Goal: Information Seeking & Learning: Learn about a topic

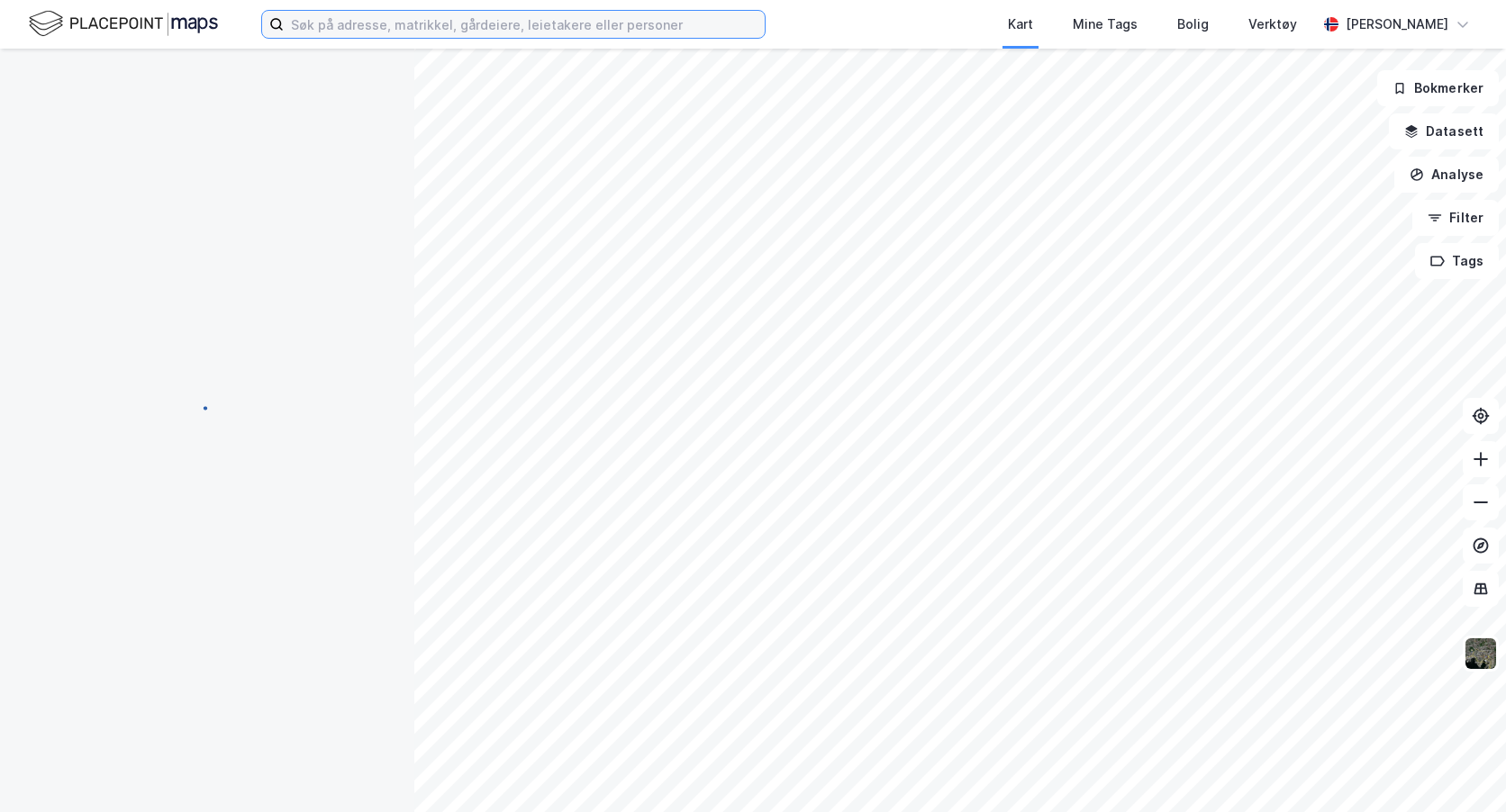
click at [307, 23] on input at bounding box center [523, 24] width 481 height 27
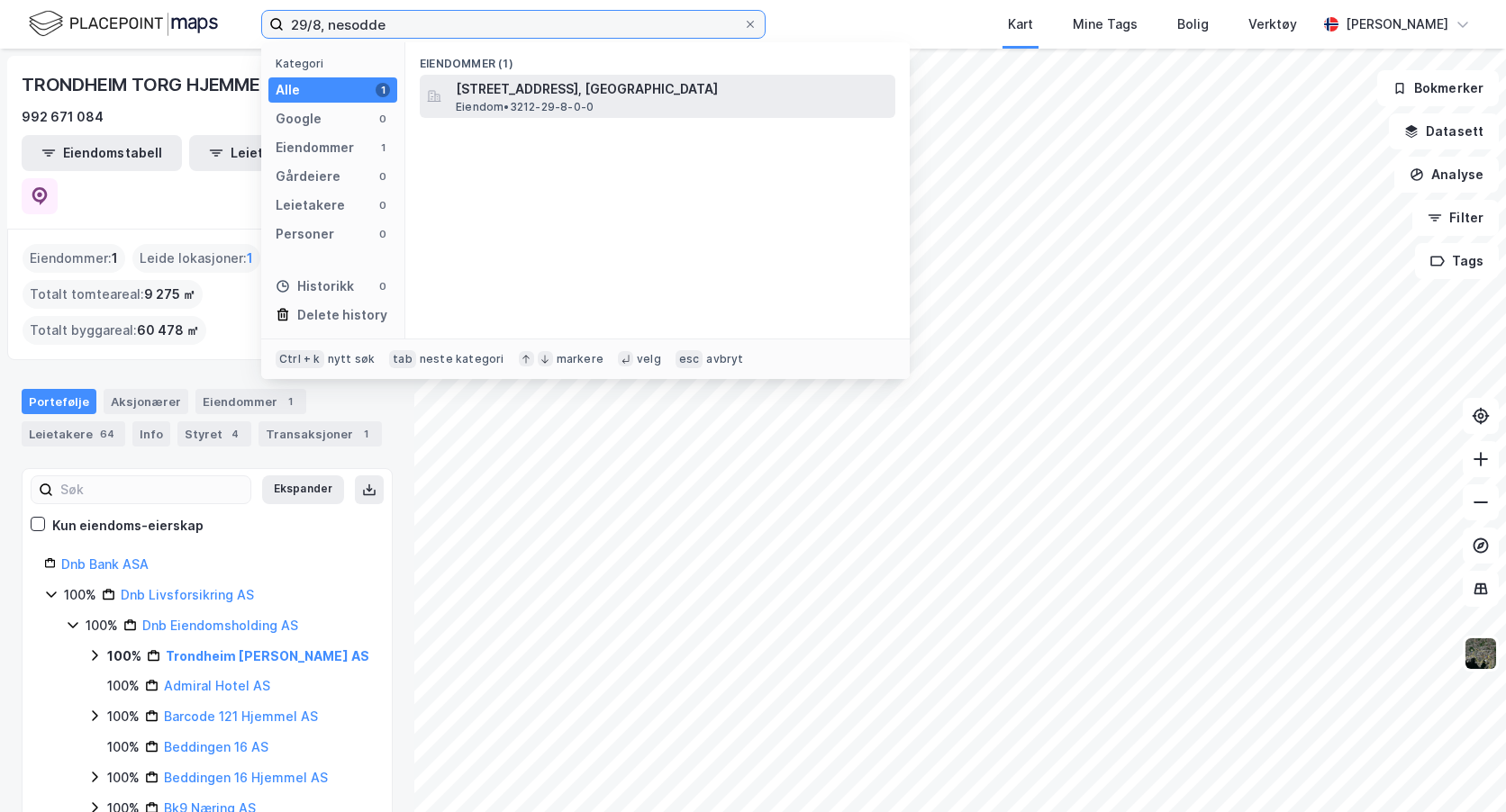
type input "29/8, nesodde"
click at [513, 97] on span "[STREET_ADDRESS], [GEOGRAPHIC_DATA]" at bounding box center [672, 89] width 432 height 22
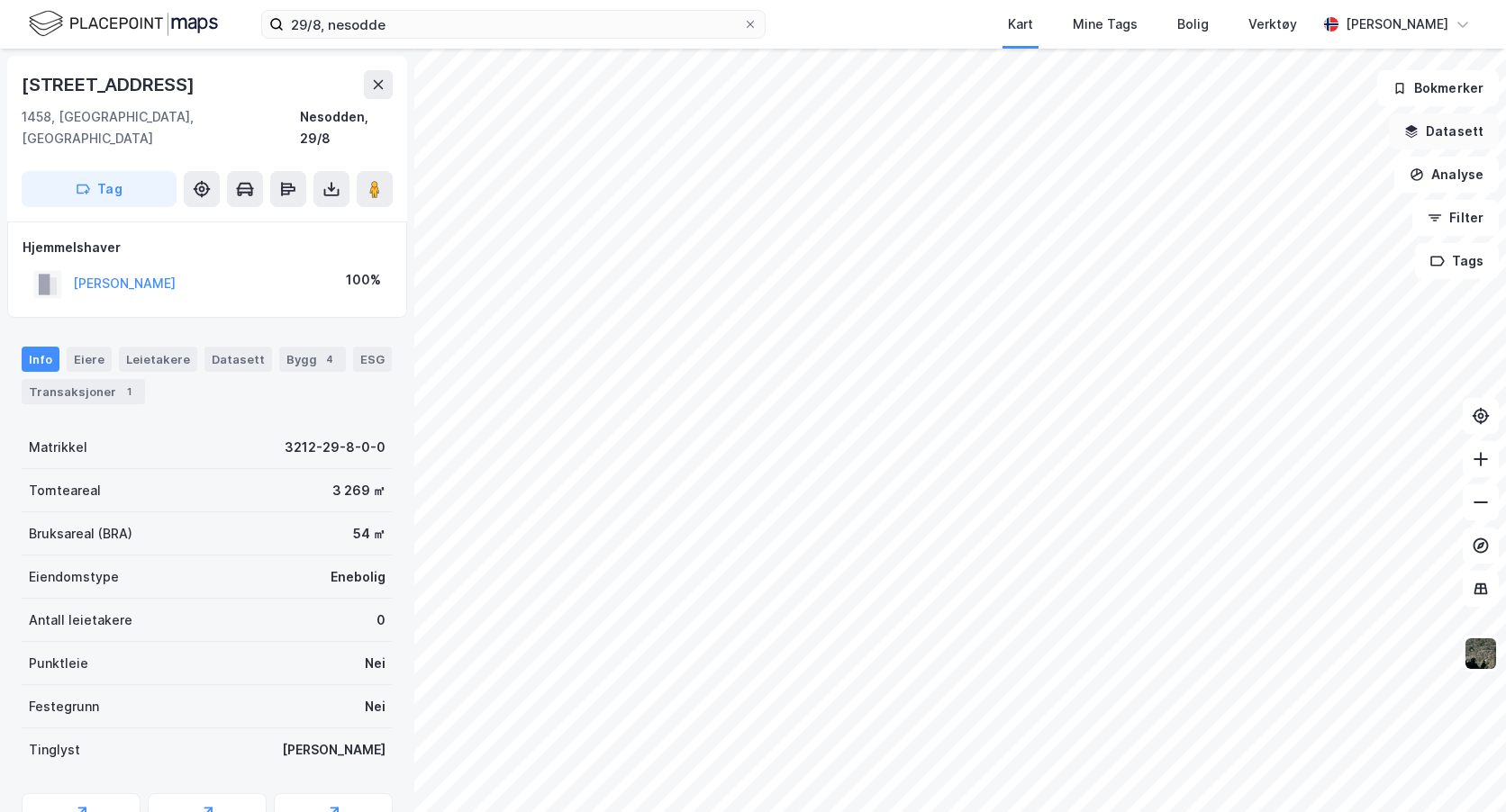
click at [1418, 131] on icon "button" at bounding box center [1411, 131] width 15 height 15
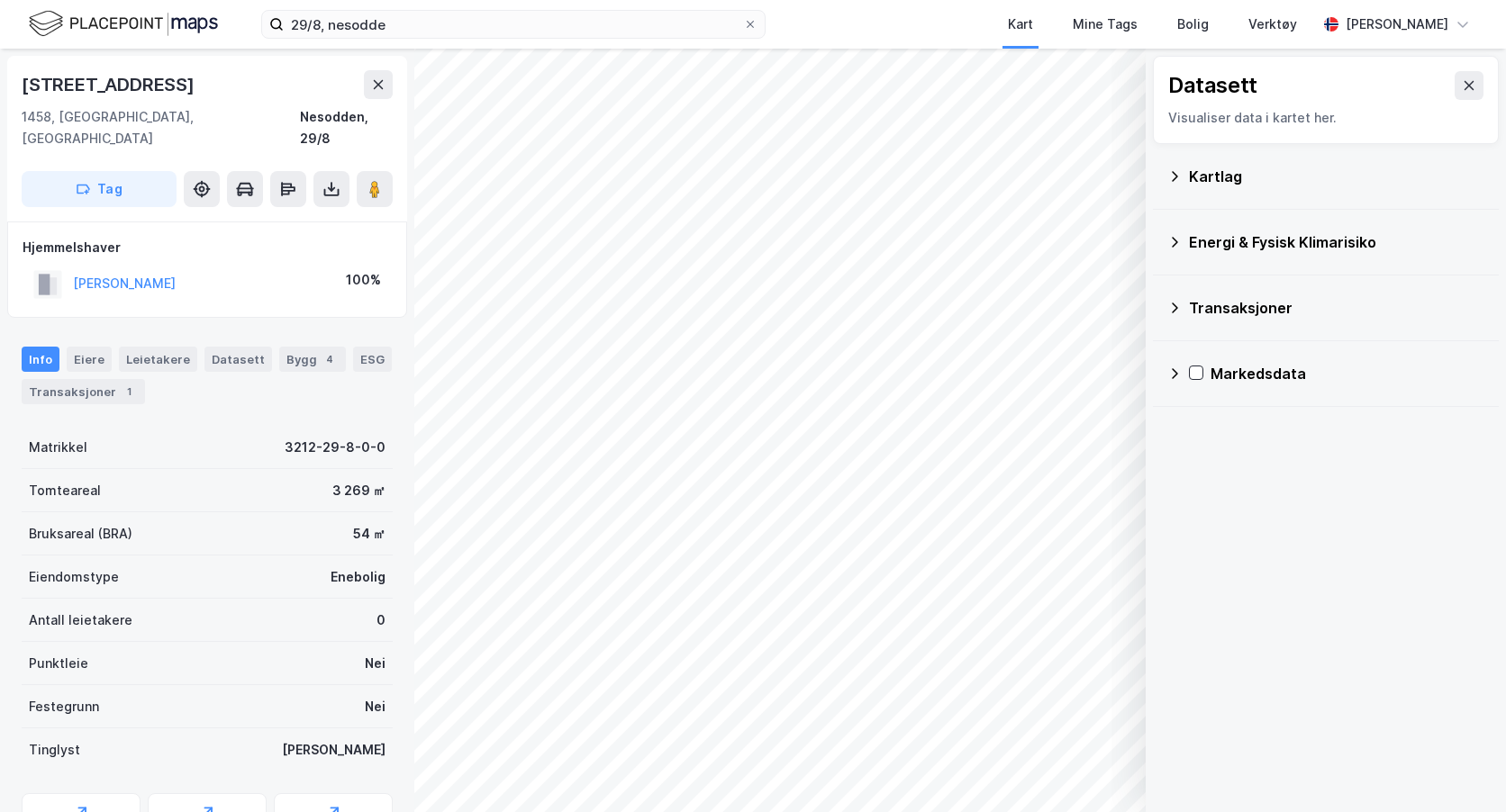
click at [1178, 174] on icon at bounding box center [1174, 177] width 15 height 15
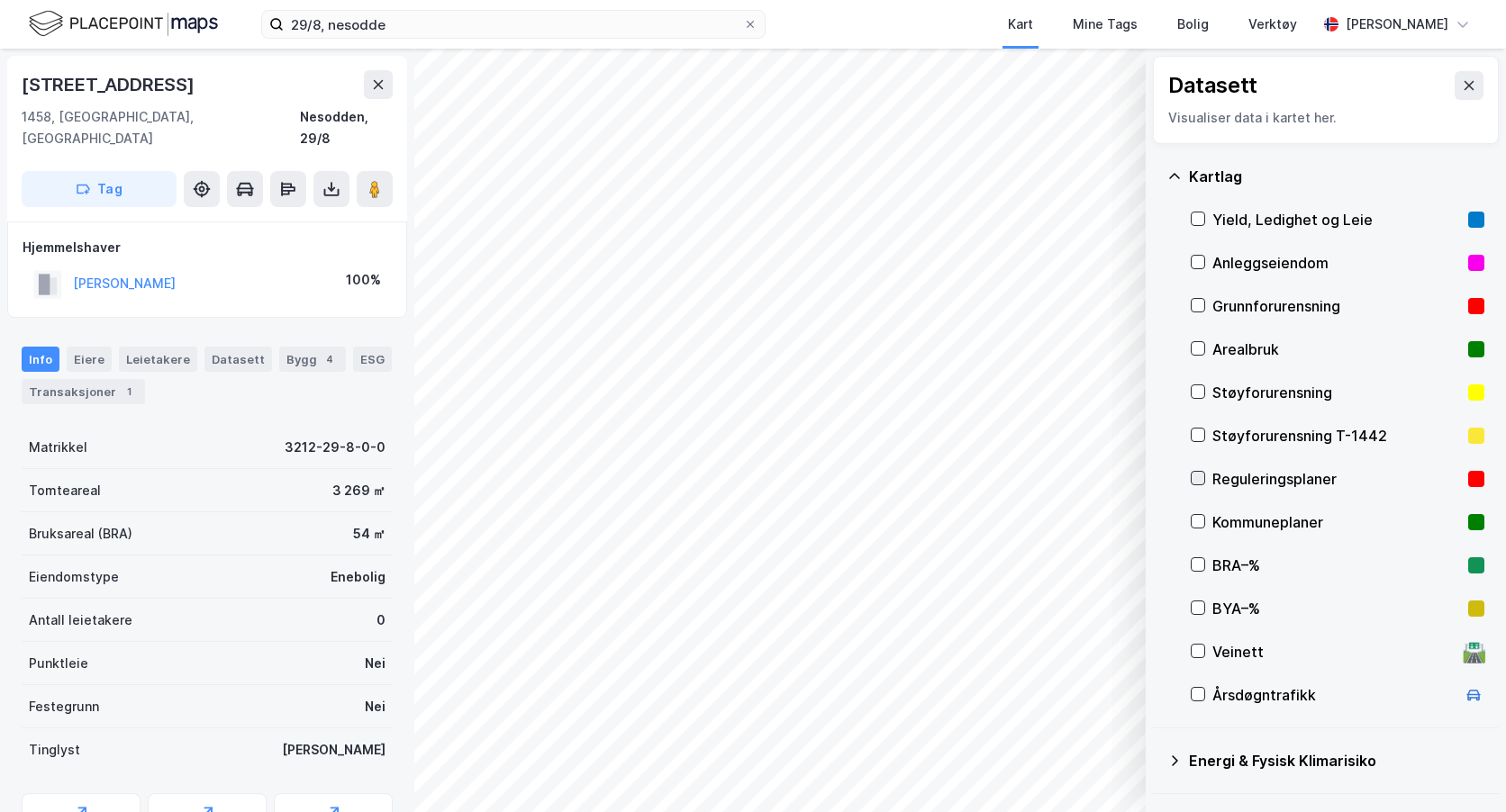
click at [1197, 480] on icon at bounding box center [1197, 478] width 13 height 13
click at [1462, 81] on icon at bounding box center [1468, 85] width 15 height 15
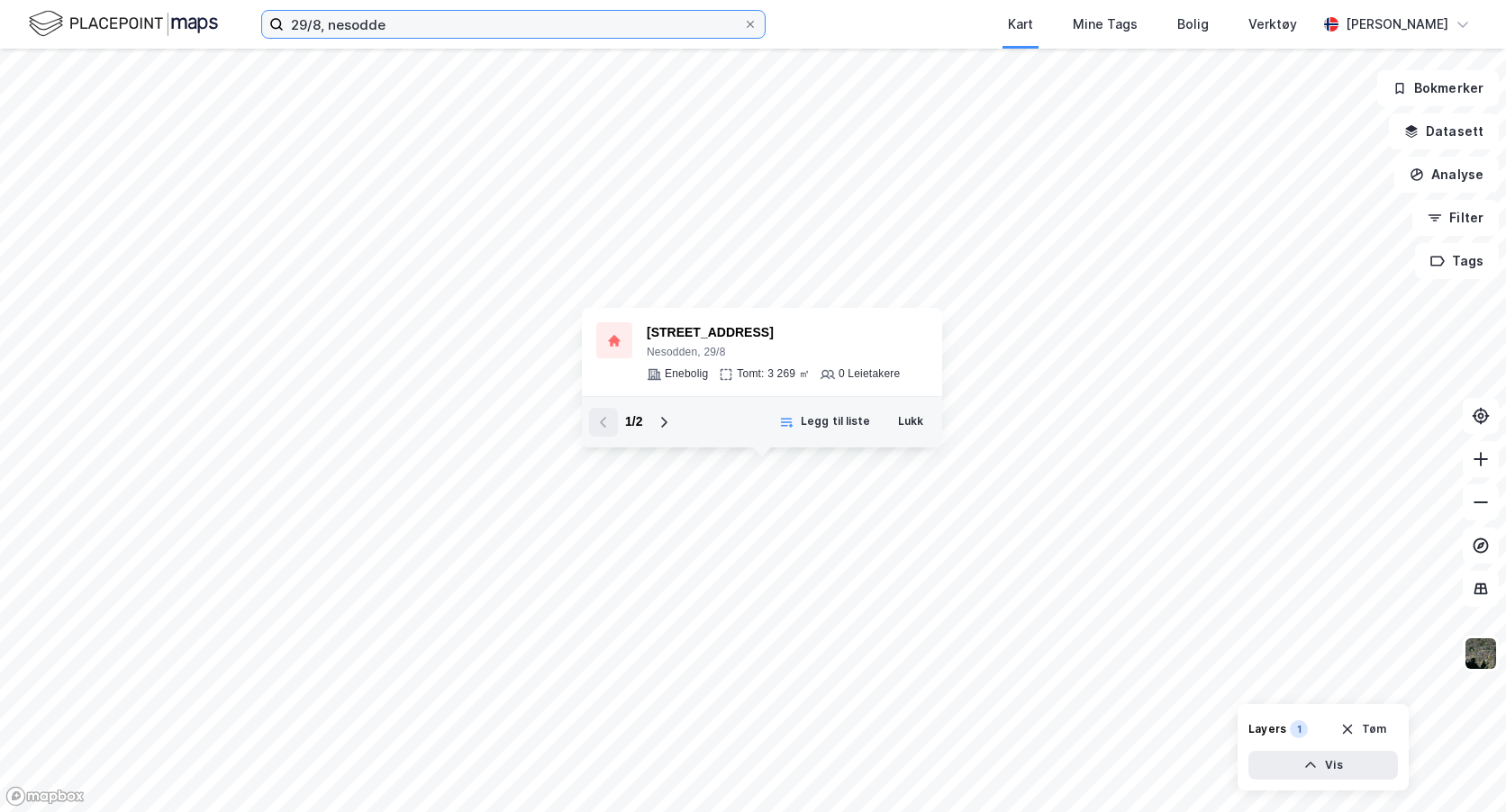
click at [416, 21] on input "29/8, nesodde" at bounding box center [512, 24] width 459 height 27
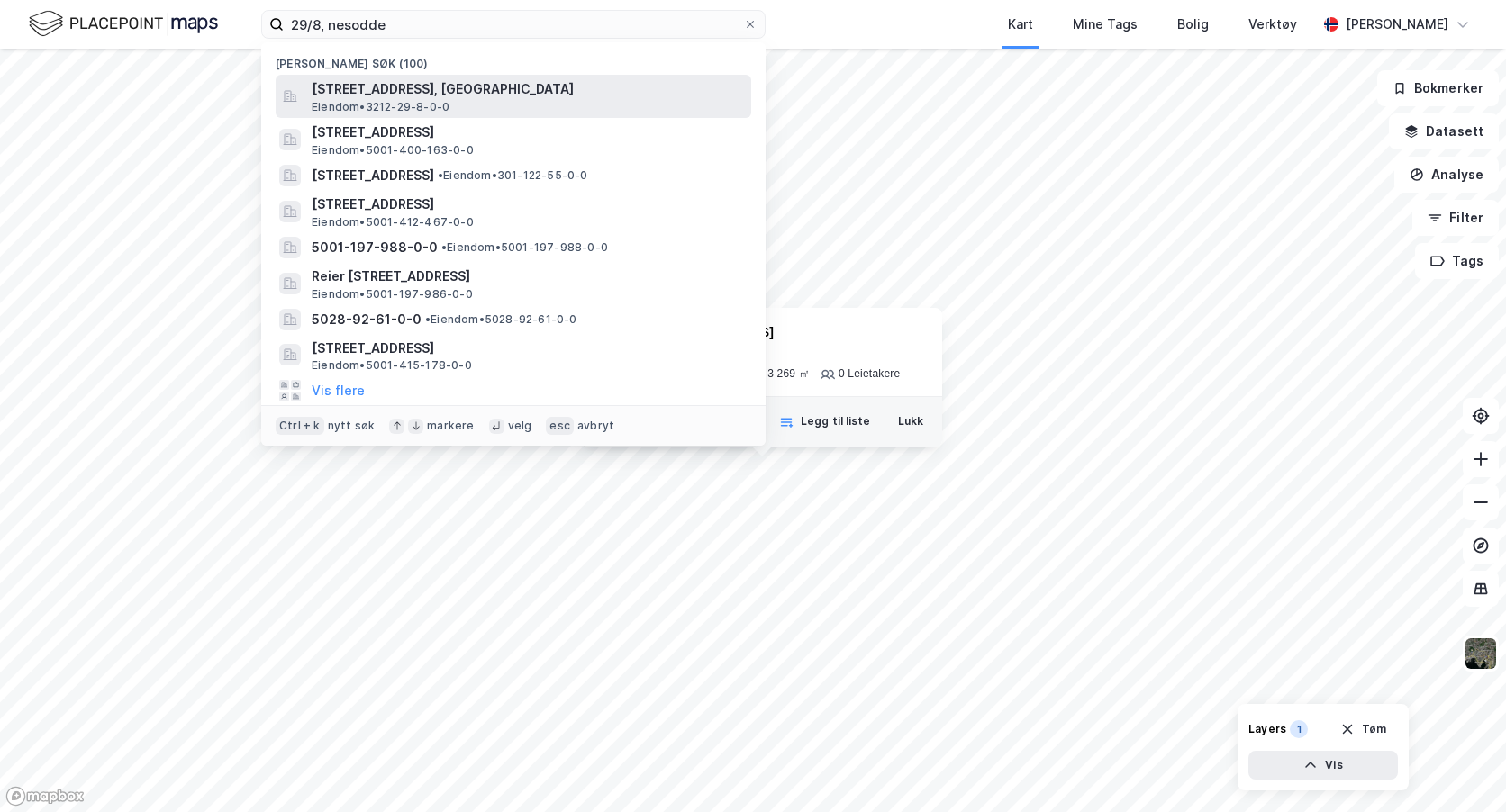
click at [444, 86] on span "[STREET_ADDRESS], [GEOGRAPHIC_DATA]" at bounding box center [528, 89] width 432 height 22
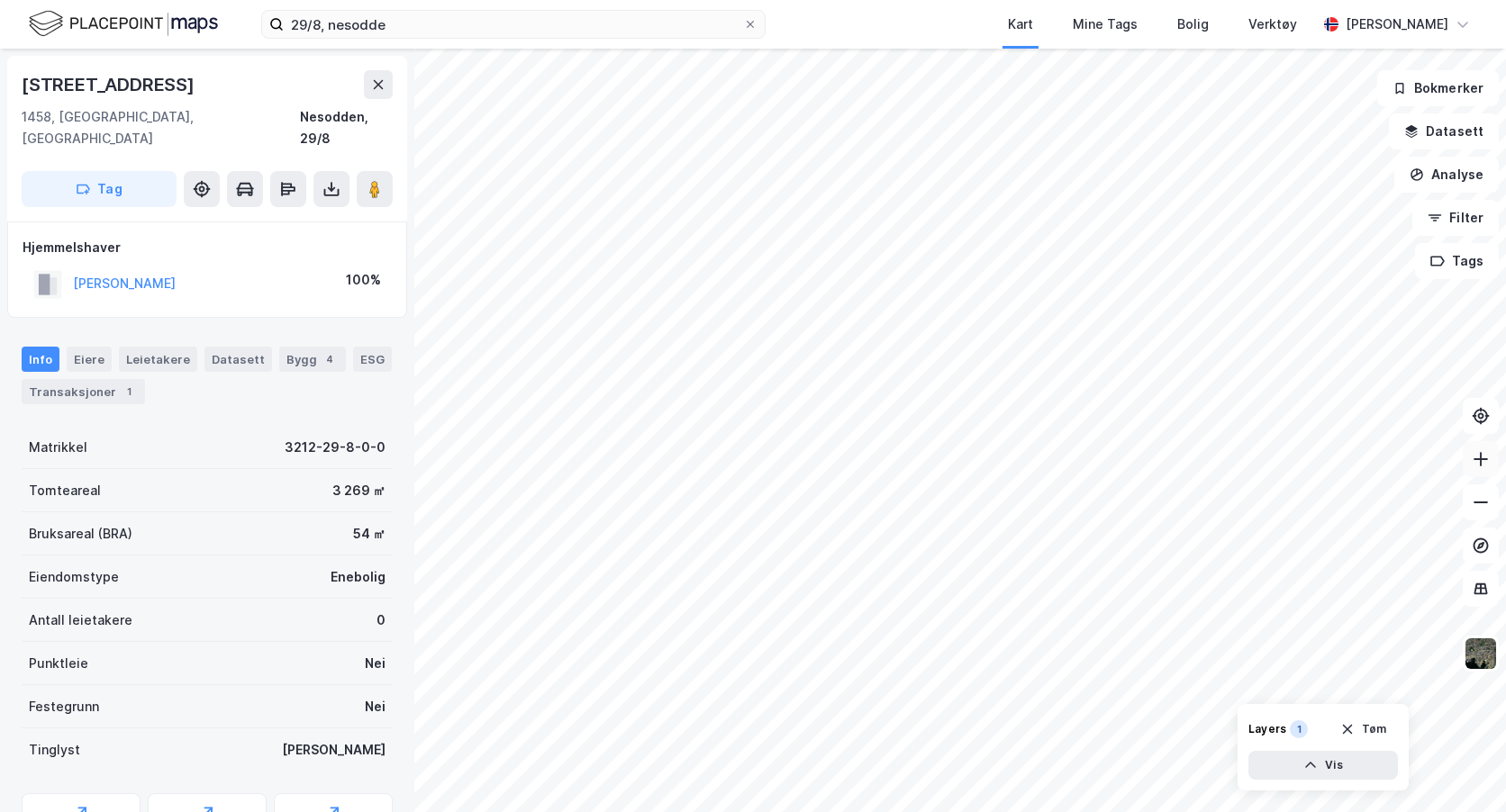
click at [1481, 448] on button at bounding box center [1480, 459] width 37 height 37
click at [1484, 459] on icon at bounding box center [1480, 460] width 15 height 2
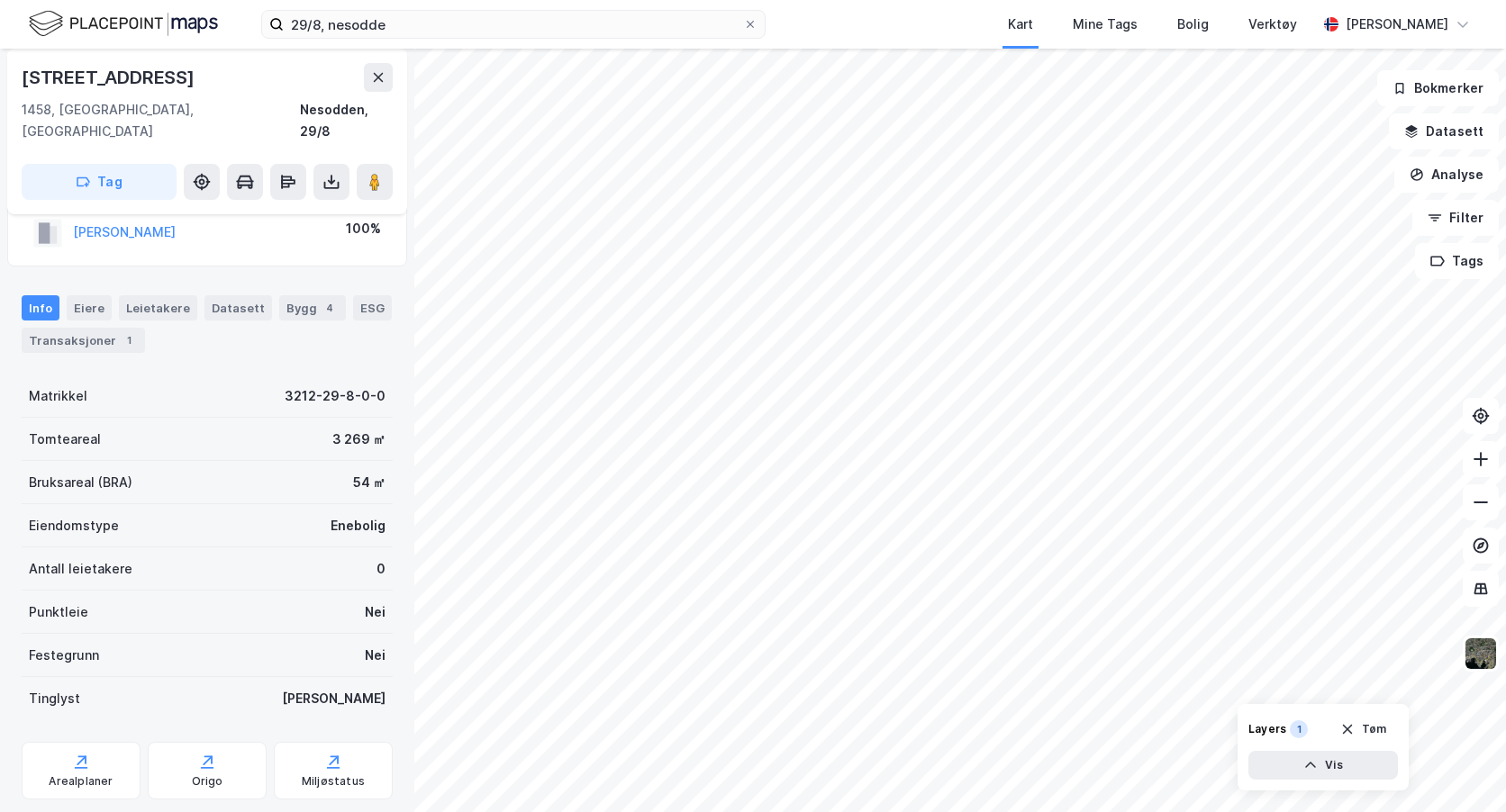
scroll to position [76, 0]
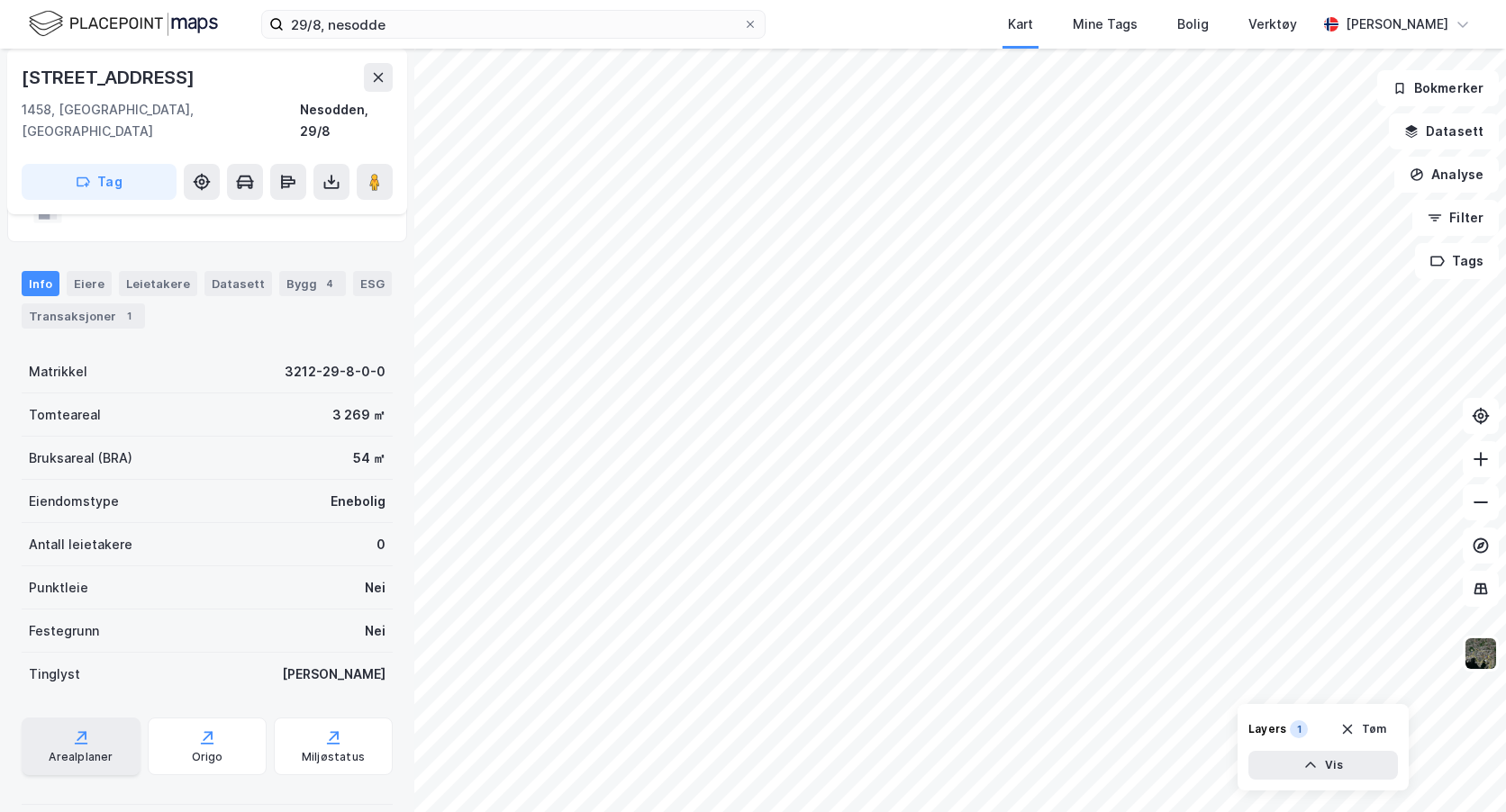
click at [67, 719] on div "Arealplaner" at bounding box center [81, 746] width 118 height 57
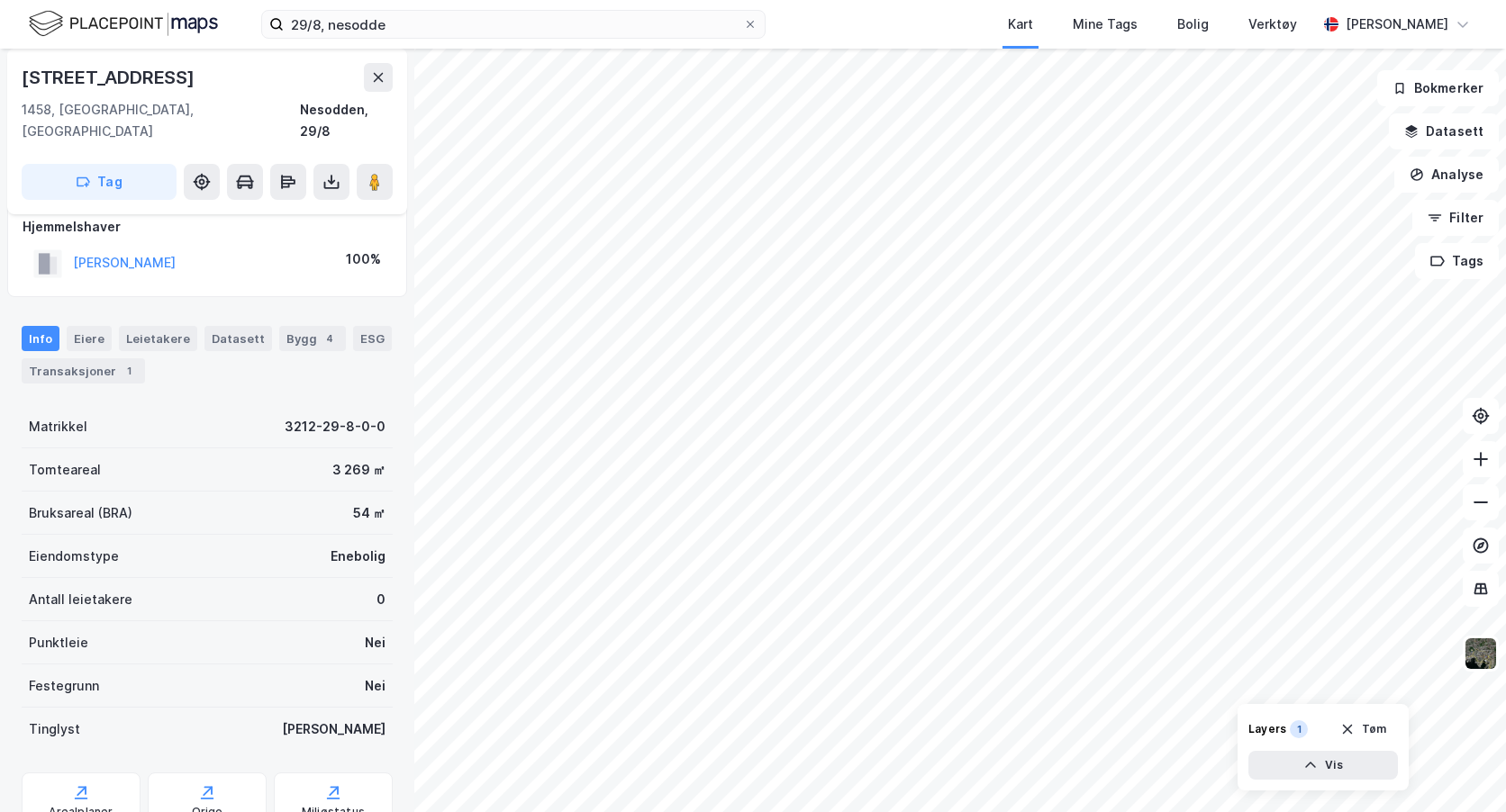
scroll to position [0, 0]
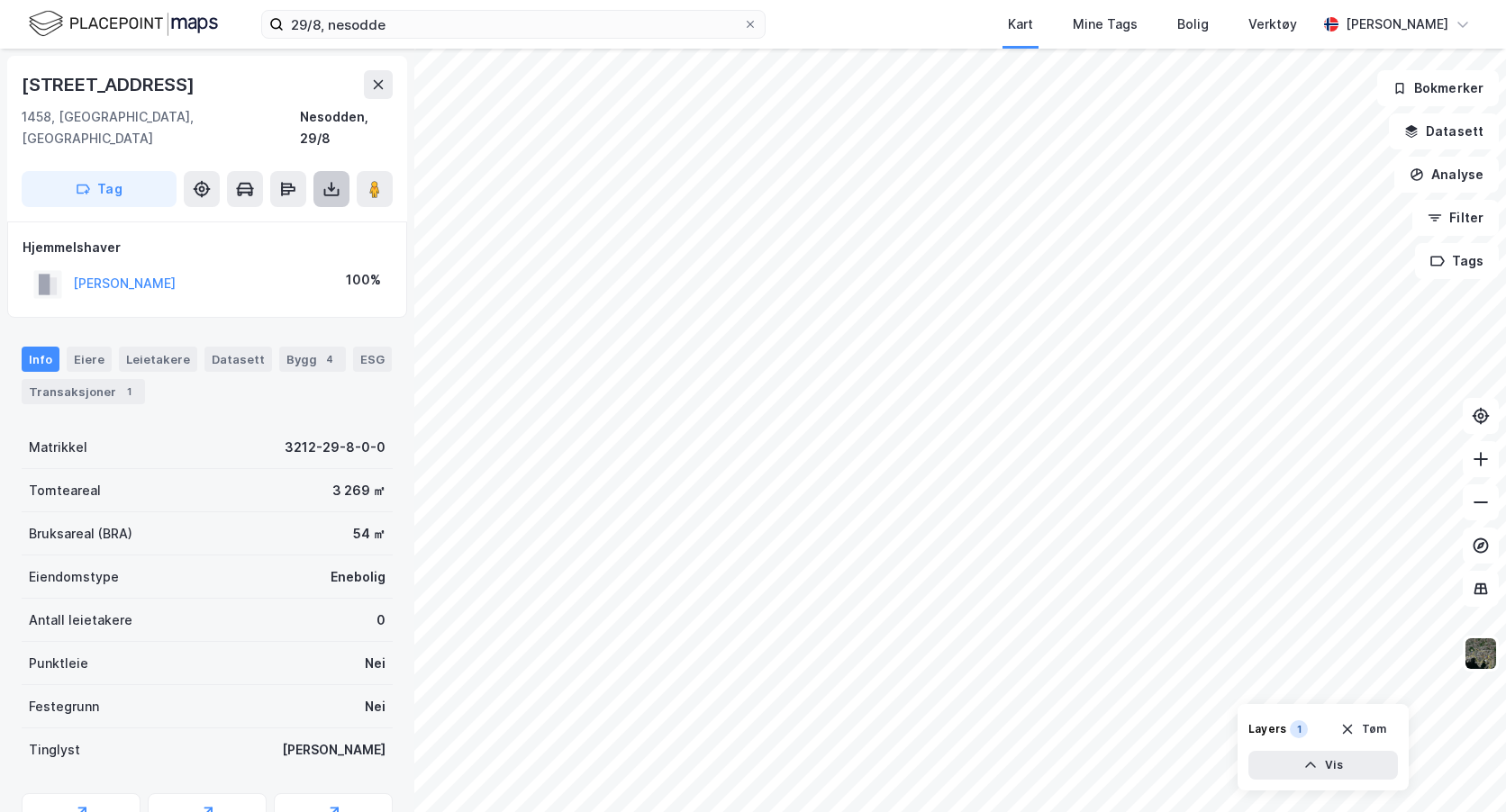
click at [330, 181] on icon at bounding box center [332, 189] width 18 height 18
click at [273, 218] on div "Last ned grunnbok" at bounding box center [243, 225] width 105 height 15
click at [215, 75] on div "[STREET_ADDRESS]" at bounding box center [207, 84] width 371 height 29
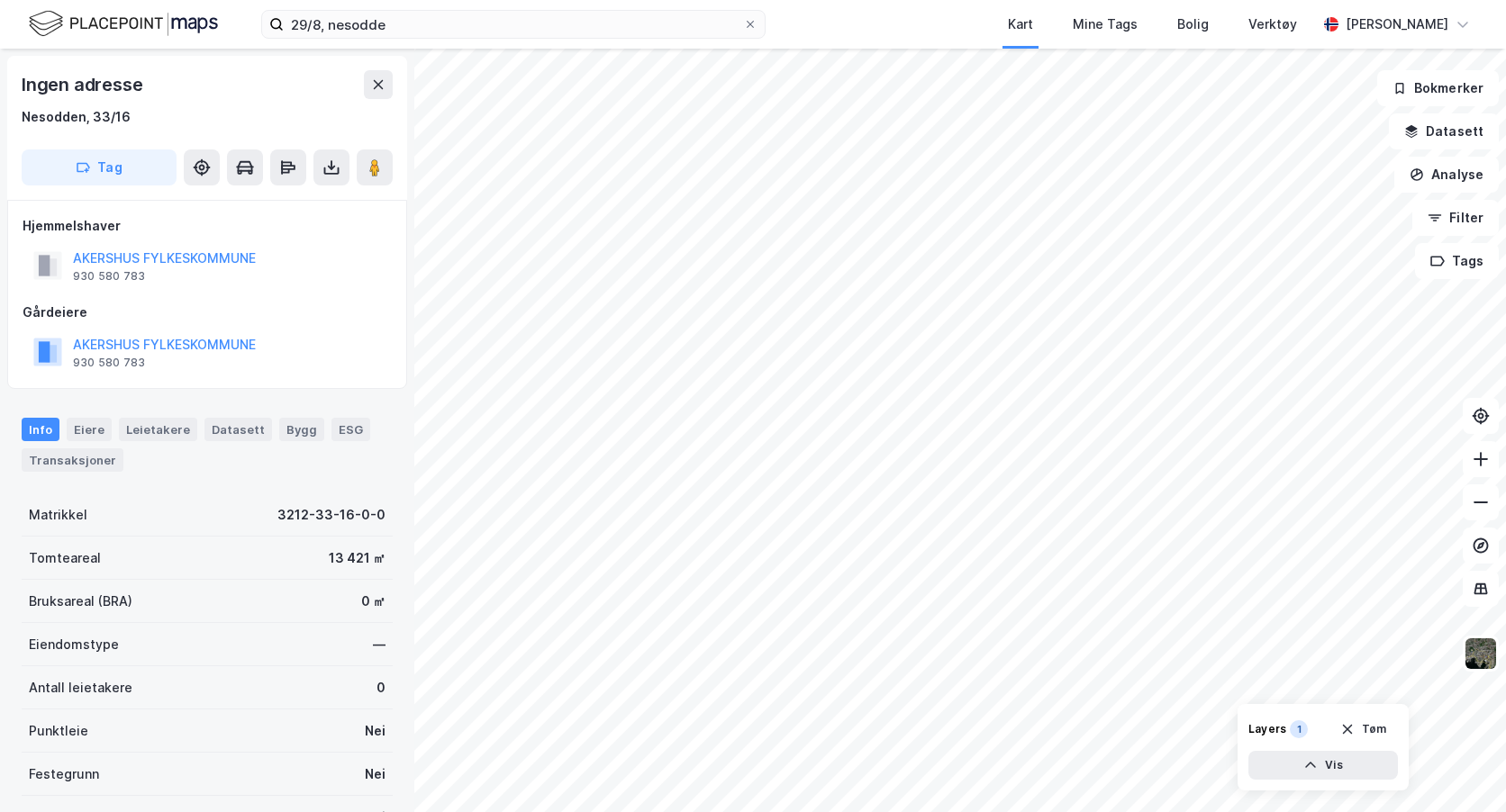
scroll to position [1, 0]
click at [1481, 462] on icon at bounding box center [1480, 459] width 18 height 18
click at [905, 811] on html "29/8, nesodde Kart Mine Tags Bolig Verktøy [PERSON_NAME] Ingen adresse [GEOGRAP…" at bounding box center [753, 406] width 1506 height 812
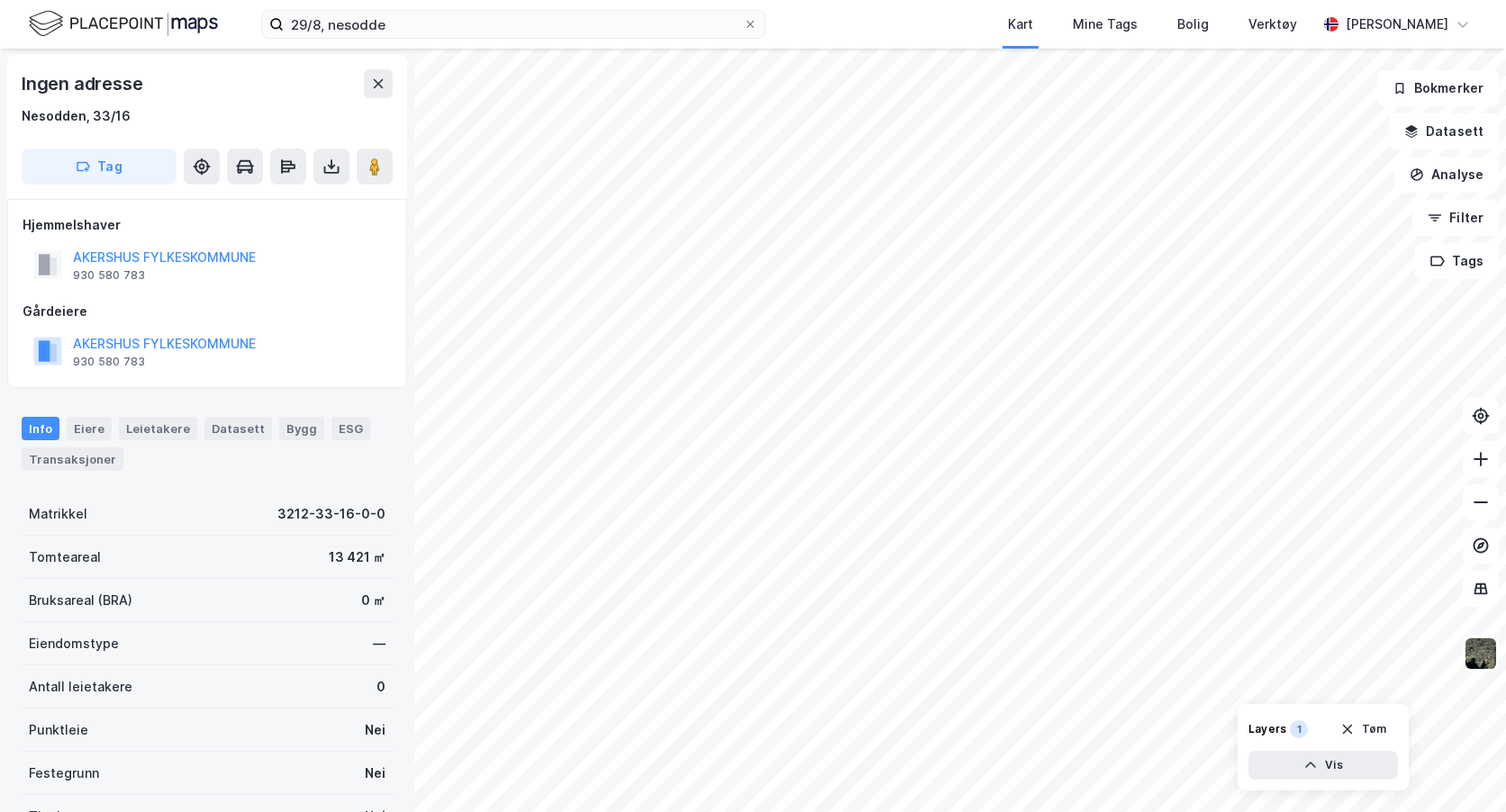
click at [961, 811] on html "29/8, nesodde Kart Mine Tags Bolig Verktøy [PERSON_NAME] Ingen adresse [GEOGRAP…" at bounding box center [753, 406] width 1506 height 812
